Goal: Task Accomplishment & Management: Use online tool/utility

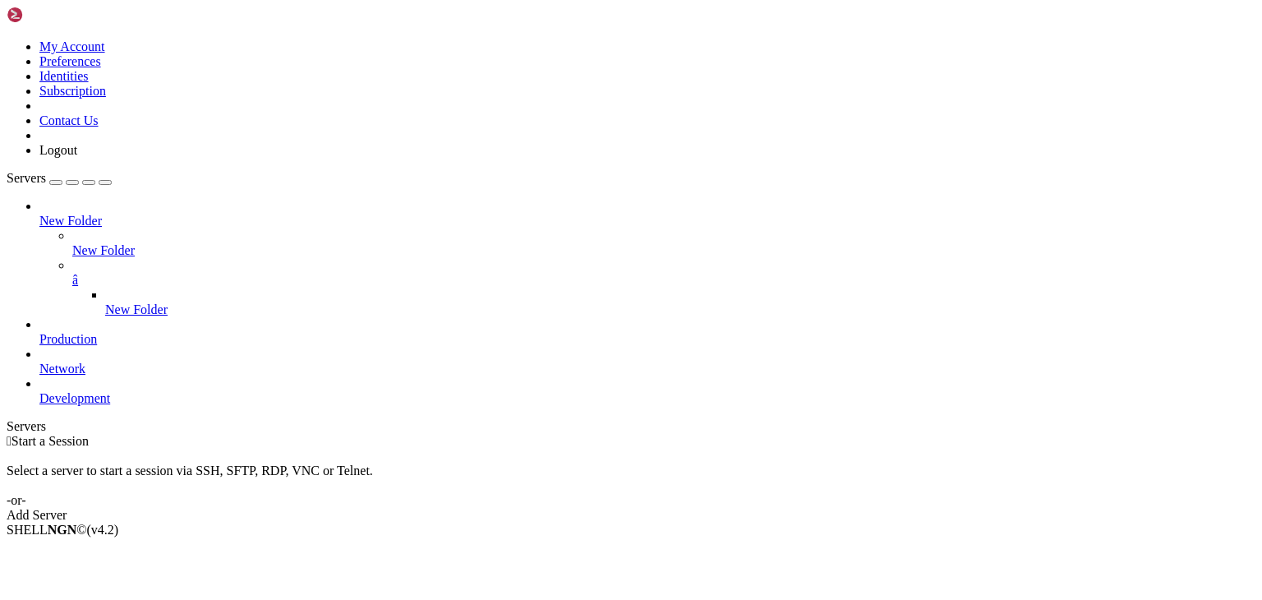
click at [112, 180] on button "button" at bounding box center [105, 182] width 13 height 5
drag, startPoint x: 187, startPoint y: 316, endPoint x: 186, endPoint y: 325, distance: 9.1
click at [186, 434] on div " Start a Session Select a server to start a session via SSH, SFTP, RDP, VNC or…" at bounding box center [631, 478] width 1248 height 89
click at [7, 419] on div "Servers" at bounding box center [631, 426] width 1248 height 15
click at [7, 39] on icon at bounding box center [7, 39] width 0 height 0
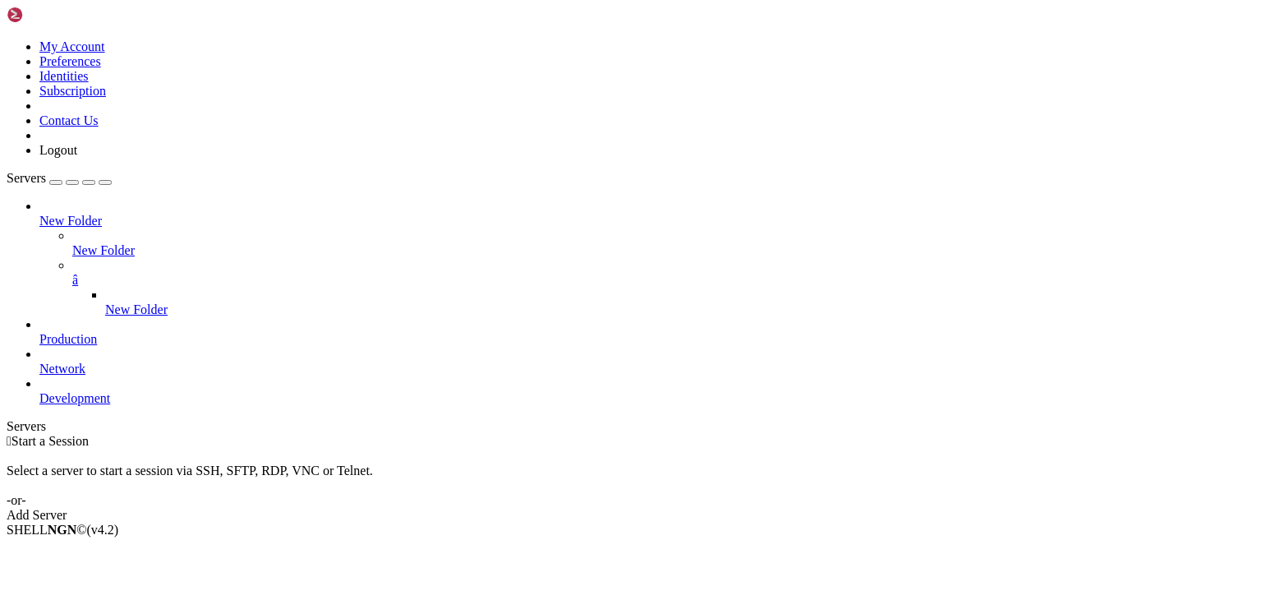
click at [251, 434] on div " Start a Session Select a server to start a session via SSH, SFTP, RDP, VNC or…" at bounding box center [631, 478] width 1248 height 89
click at [105, 182] on icon "button" at bounding box center [105, 182] width 0 height 0
click at [16, 419] on div "Servers" at bounding box center [631, 426] width 1248 height 15
click at [105, 182] on icon "button" at bounding box center [105, 182] width 0 height 0
click at [16, 419] on div "Servers" at bounding box center [631, 426] width 1248 height 15
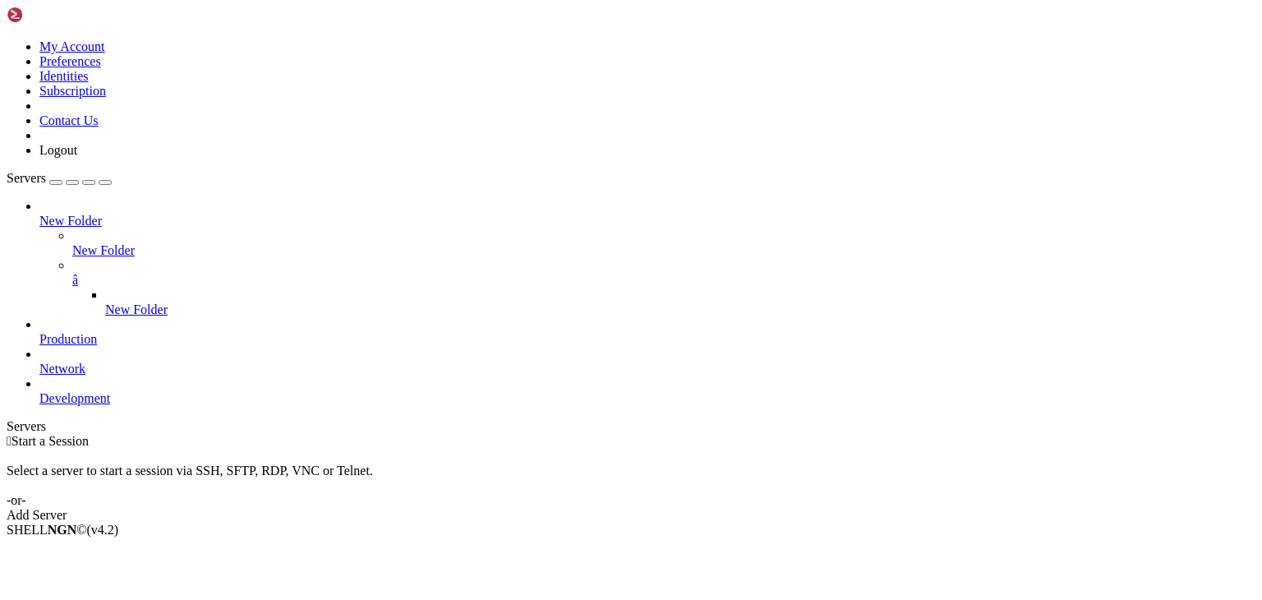
drag, startPoint x: 182, startPoint y: 60, endPoint x: 168, endPoint y: 62, distance: 14.1
click at [105, 182] on icon "button" at bounding box center [105, 182] width 0 height 0
click at [13, 419] on div "Servers" at bounding box center [631, 426] width 1248 height 15
click at [105, 182] on icon "button" at bounding box center [105, 182] width 0 height 0
click at [24, 434] on div " Start a Session Select a server to start a session via SSH, SFTP, RDP, VNC or…" at bounding box center [631, 478] width 1248 height 89
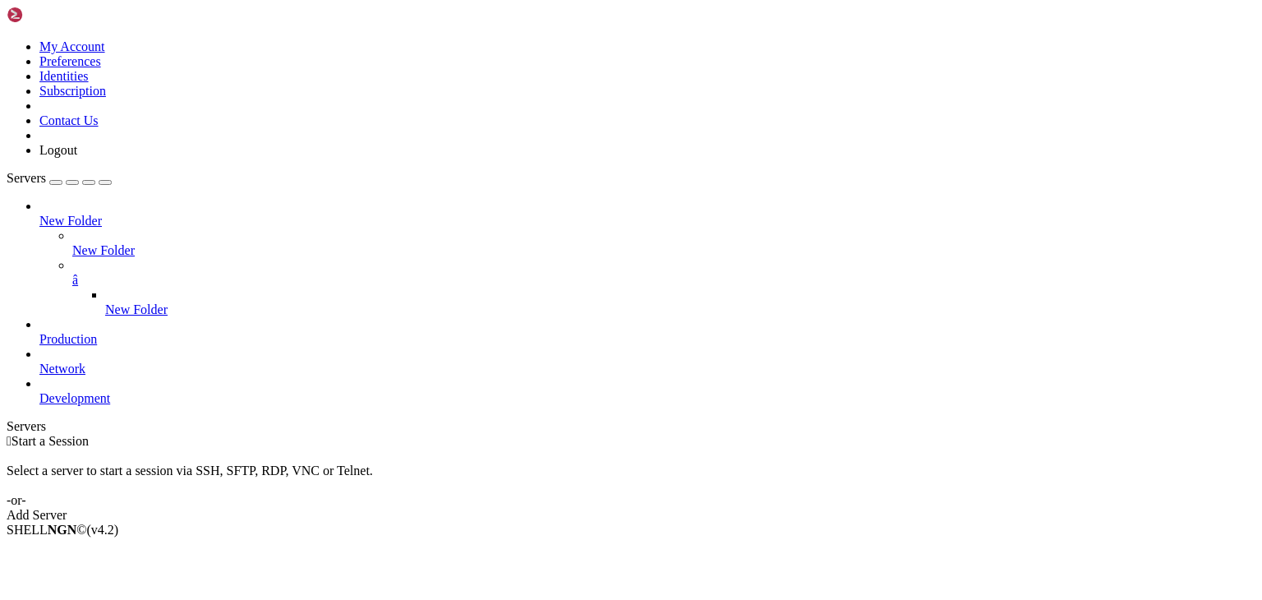
click at [15, 419] on div "Servers" at bounding box center [631, 426] width 1248 height 15
drag, startPoint x: 204, startPoint y: 155, endPoint x: 181, endPoint y: 82, distance: 76.6
click at [7, 434] on div at bounding box center [7, 434] width 1 height 0
click at [105, 182] on icon "button" at bounding box center [105, 182] width 0 height 0
click at [10, 419] on div "Servers" at bounding box center [631, 426] width 1248 height 15
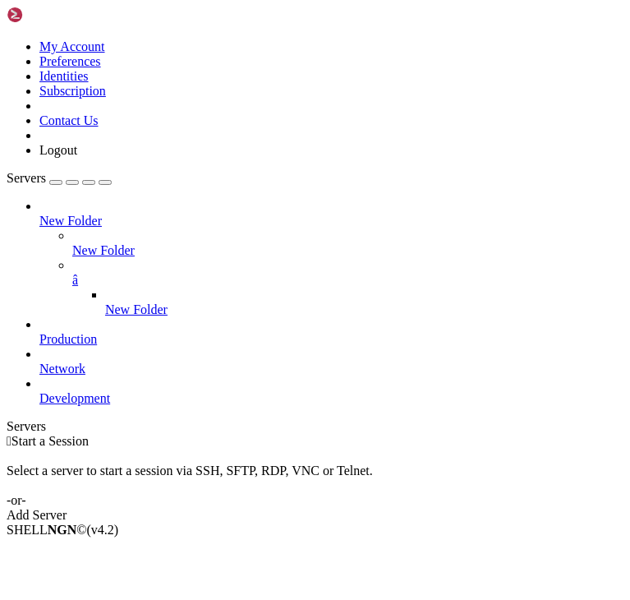
click at [97, 332] on span "Production" at bounding box center [67, 339] width 57 height 14
click at [39, 332] on icon at bounding box center [39, 332] width 0 height 0
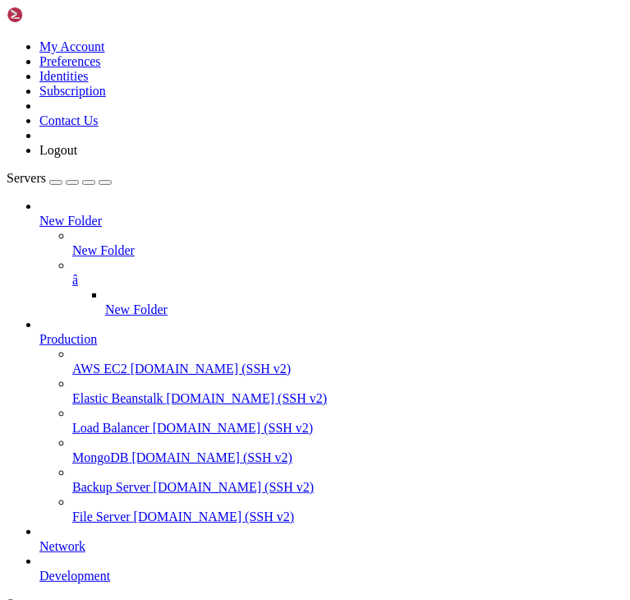
click at [39, 332] on icon at bounding box center [39, 332] width 0 height 0
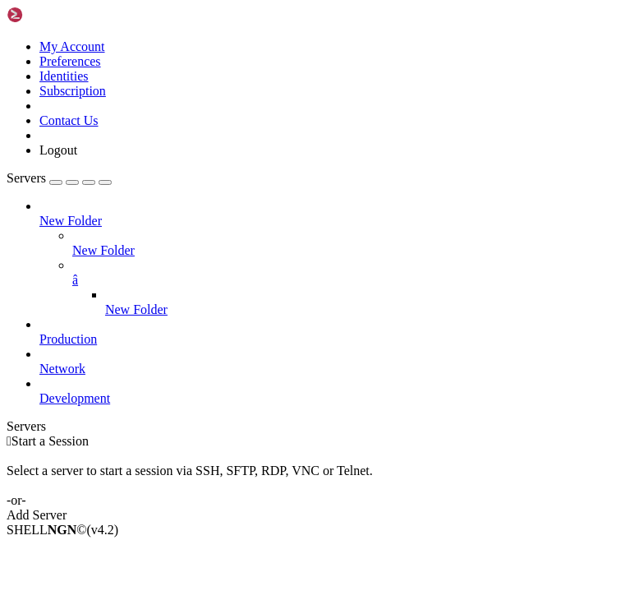
click at [39, 332] on icon at bounding box center [39, 332] width 0 height 0
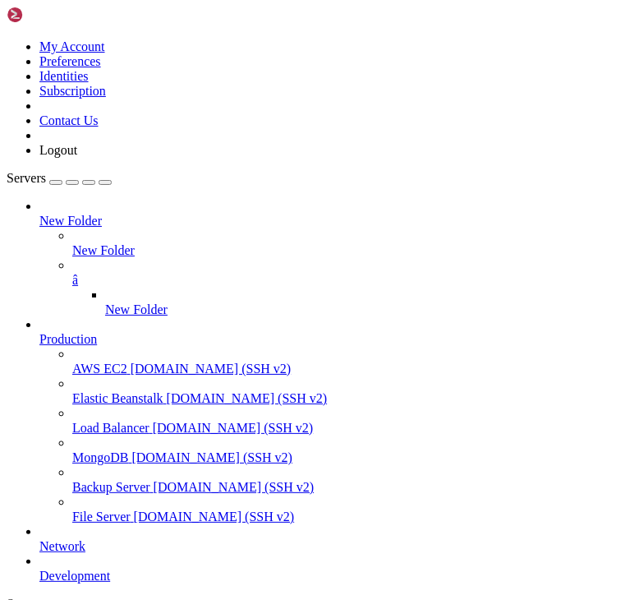
click at [39, 332] on icon at bounding box center [39, 332] width 0 height 0
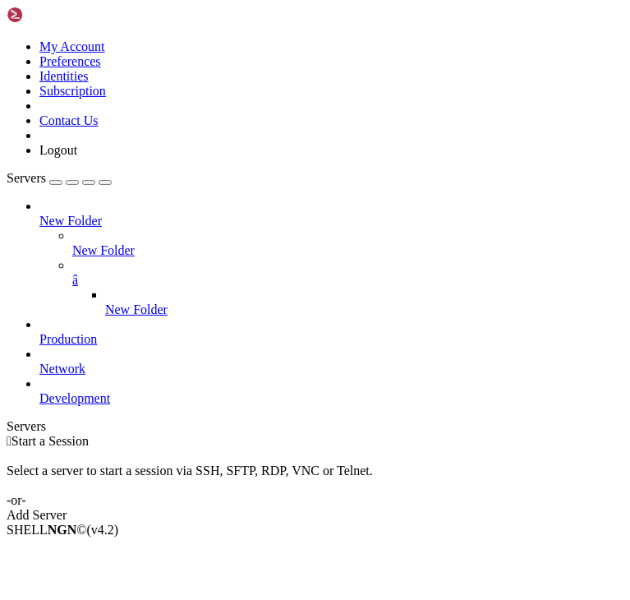
click at [39, 332] on icon at bounding box center [39, 332] width 0 height 0
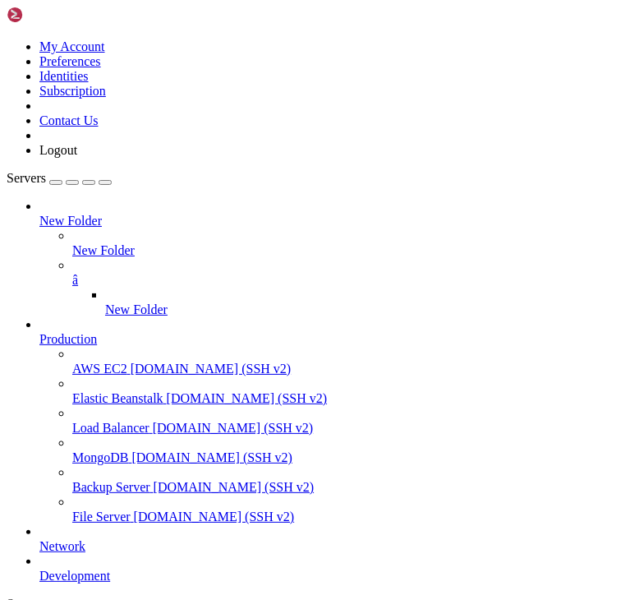
click at [39, 332] on icon at bounding box center [39, 332] width 0 height 0
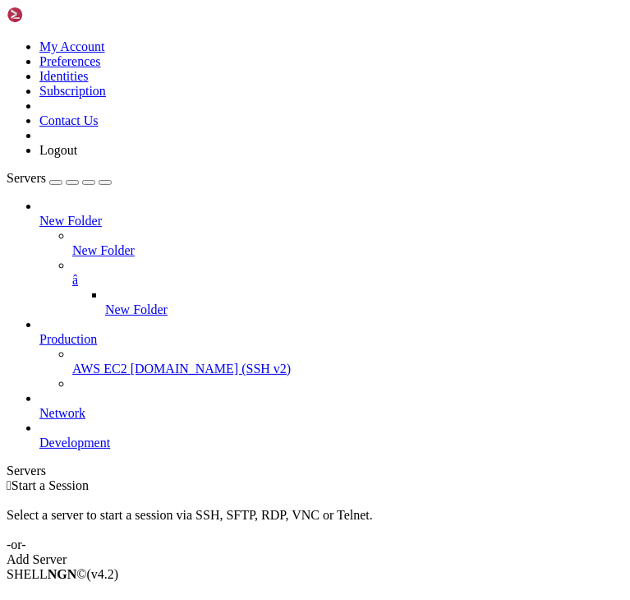
click at [39, 332] on icon at bounding box center [39, 332] width 0 height 0
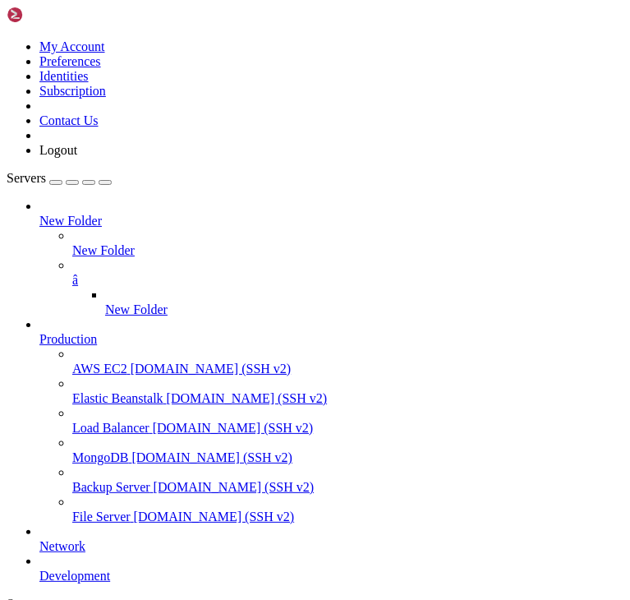
click at [39, 332] on icon at bounding box center [39, 332] width 0 height 0
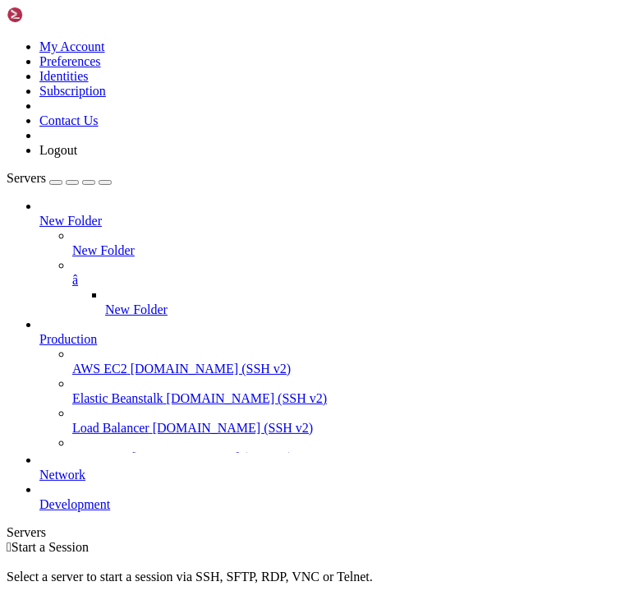
click at [39, 332] on icon at bounding box center [39, 332] width 0 height 0
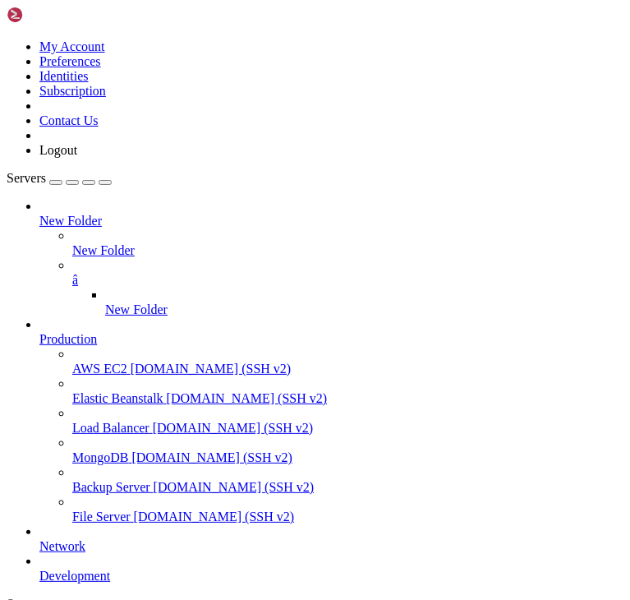
click at [39, 332] on icon at bounding box center [39, 332] width 0 height 0
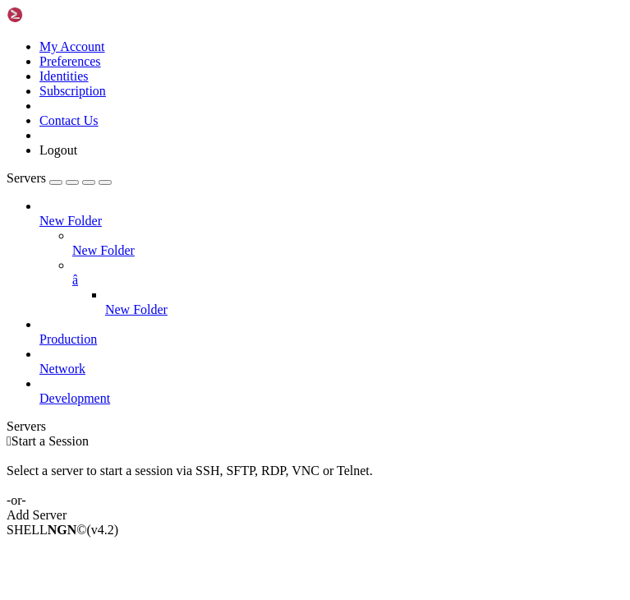
click at [39, 332] on icon at bounding box center [39, 332] width 0 height 0
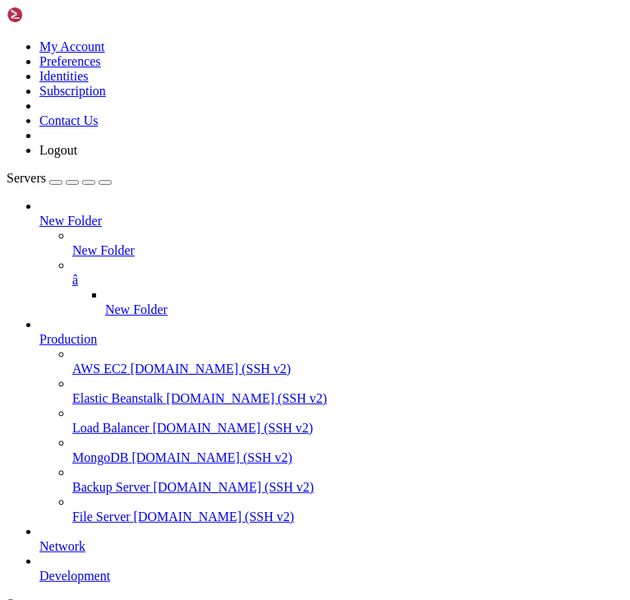
click at [39, 332] on icon at bounding box center [39, 332] width 0 height 0
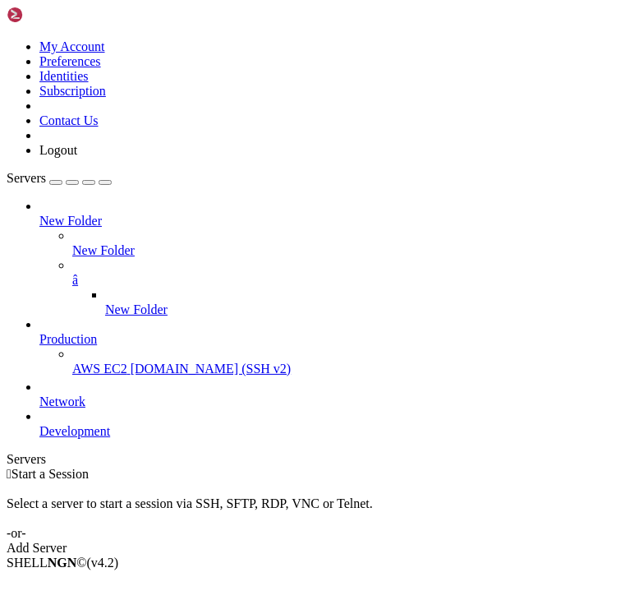
click at [39, 332] on icon at bounding box center [39, 332] width 0 height 0
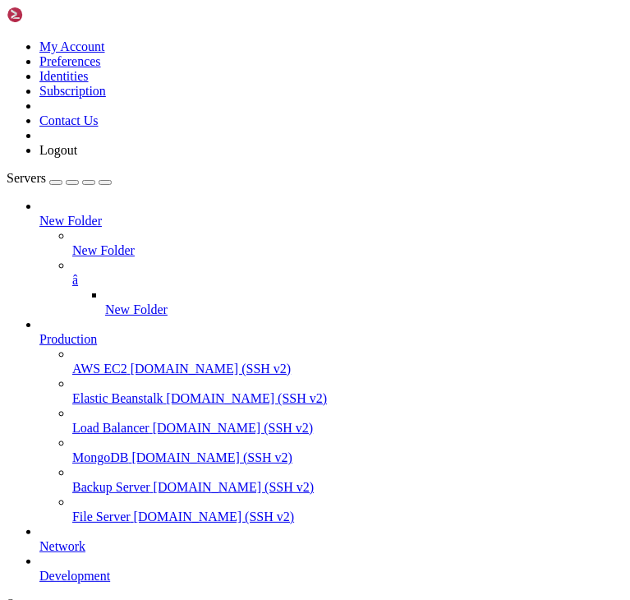
click at [39, 332] on icon at bounding box center [39, 332] width 0 height 0
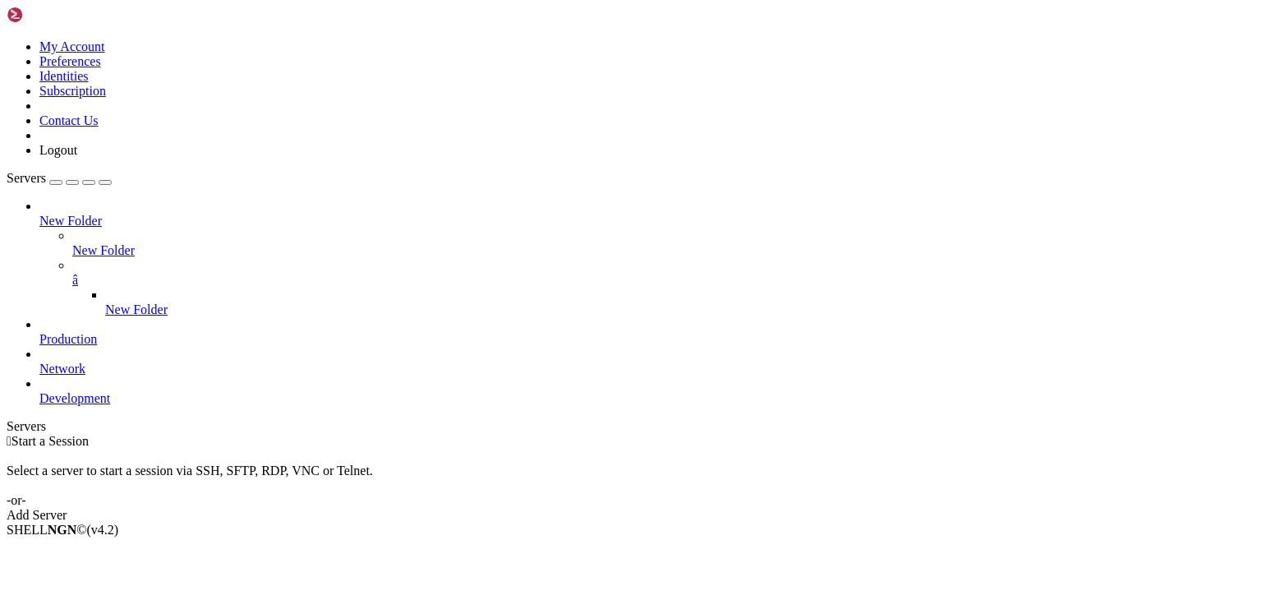
click at [39, 332] on icon at bounding box center [39, 332] width 0 height 0
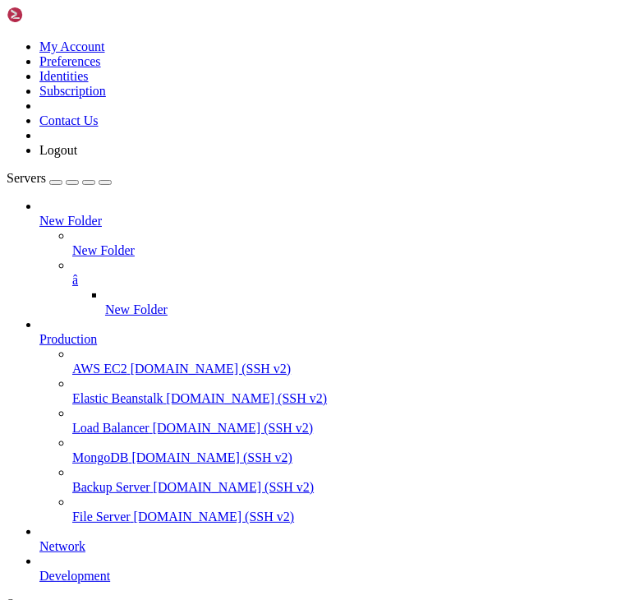
click at [131, 361] on span "[DOMAIN_NAME] (SSH v2)" at bounding box center [211, 368] width 161 height 14
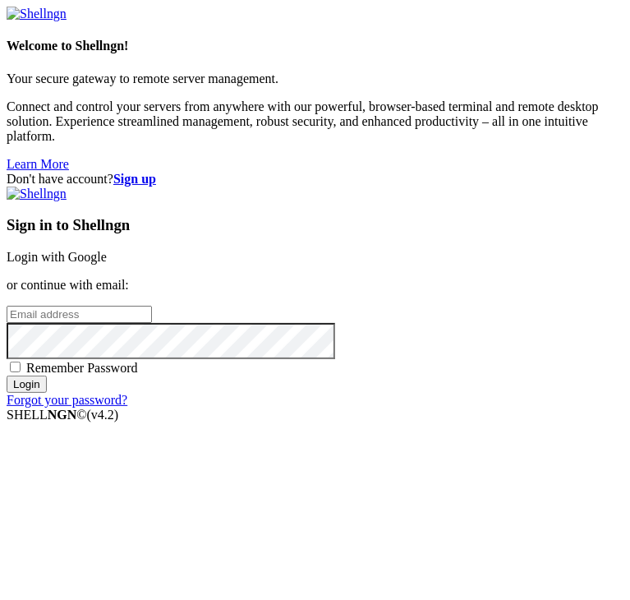
click at [107, 250] on link "Login with Google" at bounding box center [57, 257] width 100 height 14
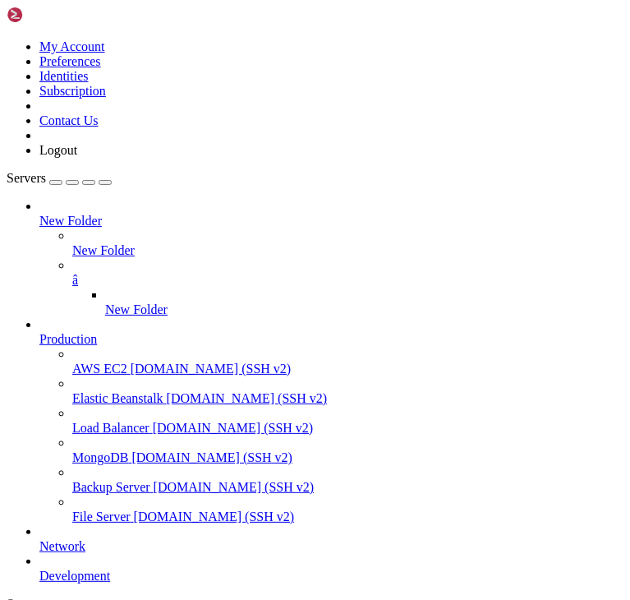
click at [105, 302] on link "New Folder" at bounding box center [364, 309] width 518 height 15
click at [78, 273] on span "â" at bounding box center [75, 280] width 6 height 14
